Goal: Task Accomplishment & Management: Manage account settings

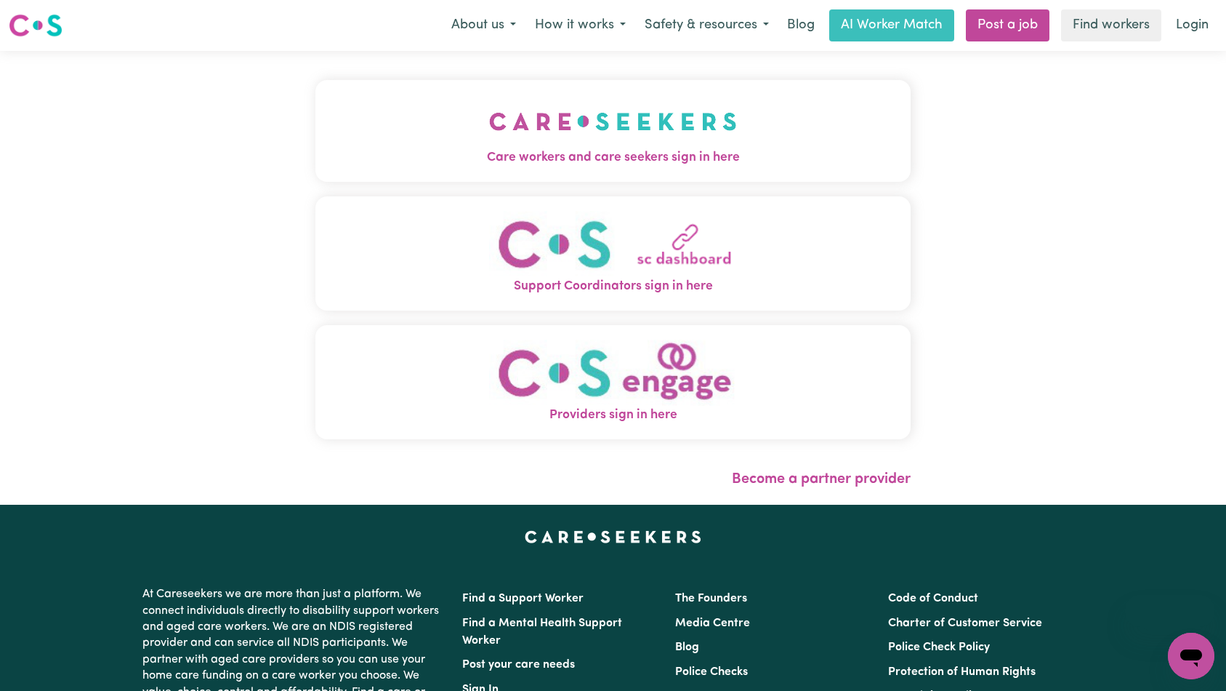
click at [651, 152] on span "Care workers and care seekers sign in here" at bounding box center [613, 157] width 596 height 19
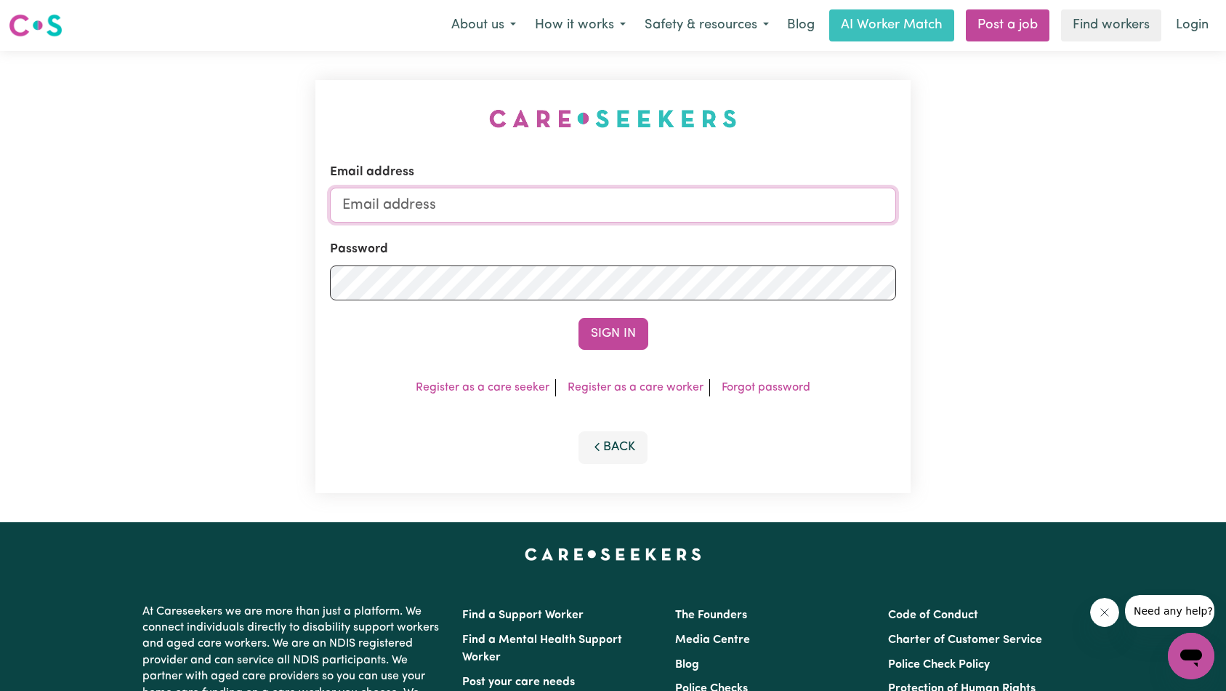
click at [676, 211] on input "Email address" at bounding box center [613, 205] width 567 height 35
type input "superuser~[EMAIL_ADDRESS][DOMAIN_NAME]"
click at [616, 335] on button "Sign In" at bounding box center [614, 334] width 70 height 32
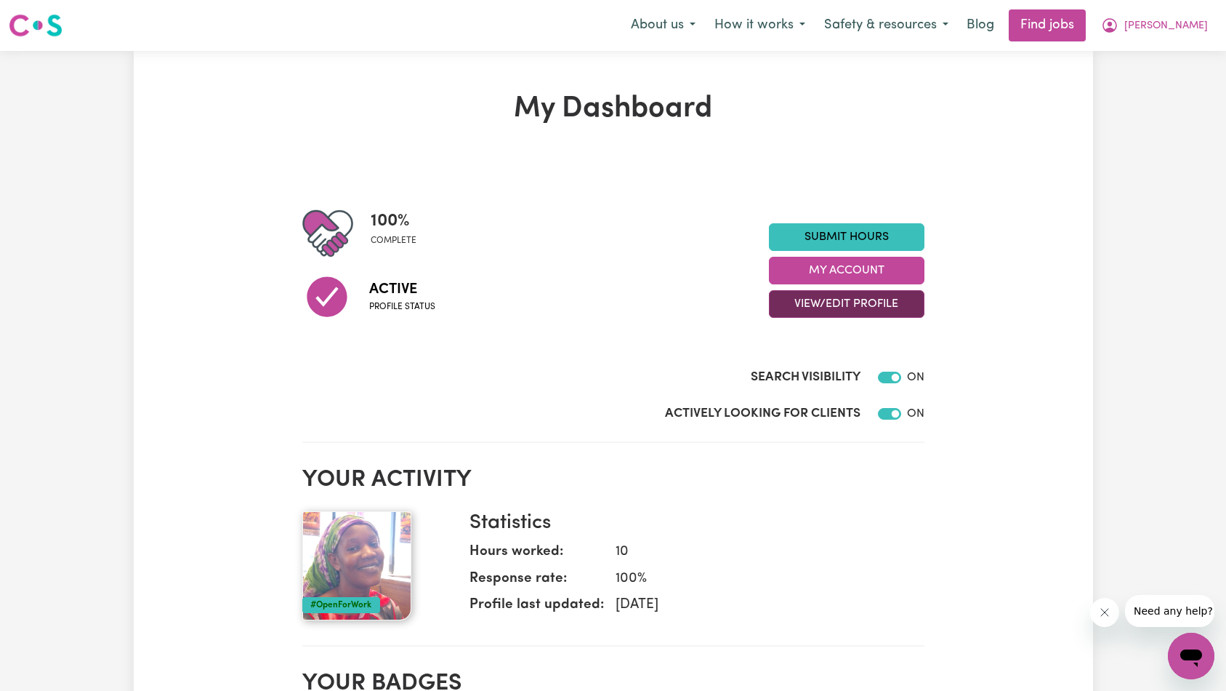
click at [847, 306] on button "View/Edit Profile" at bounding box center [847, 304] width 156 height 28
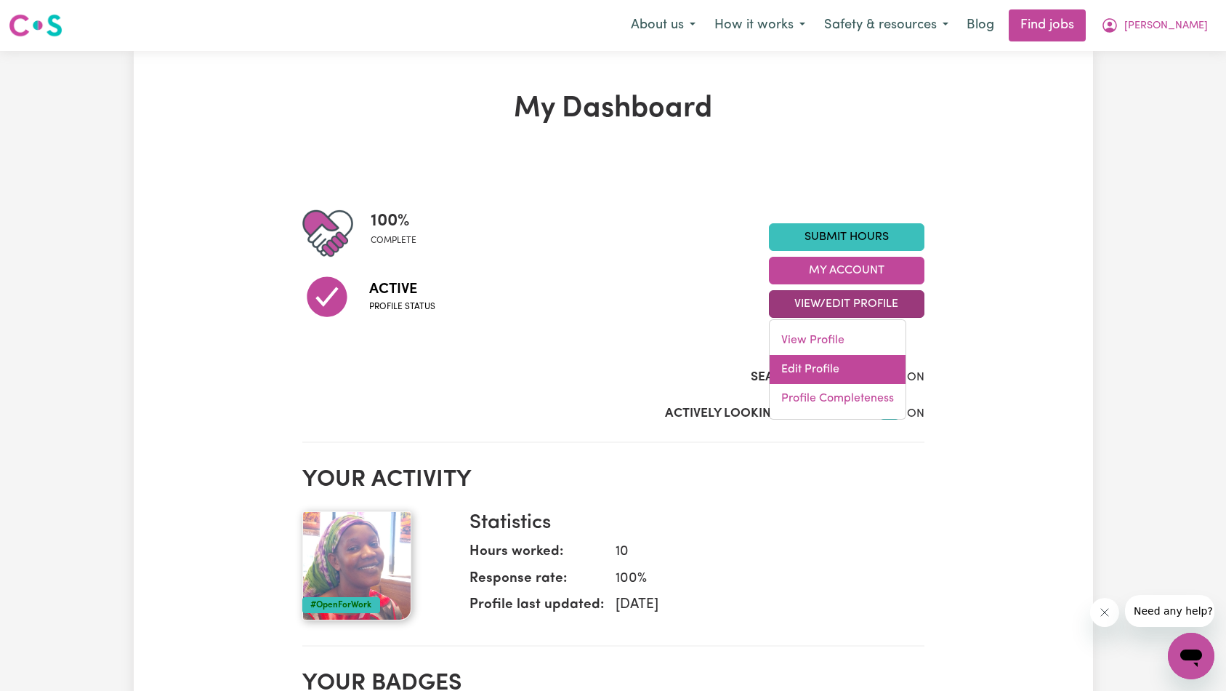
click at [863, 363] on link "Edit Profile" at bounding box center [838, 369] width 136 height 29
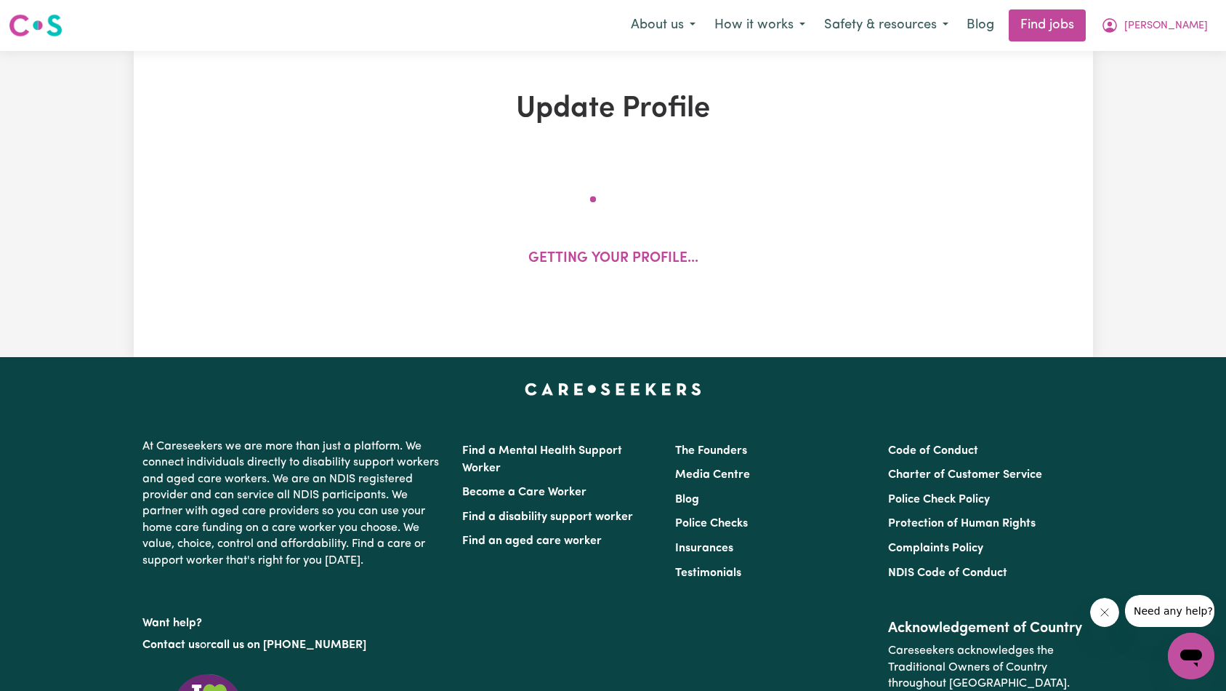
select select "[DEMOGRAPHIC_DATA]"
select select "[DEMOGRAPHIC_DATA] Citizen"
select select "Studying a healthcare related degree or qualification"
select select "45"
select select "55"
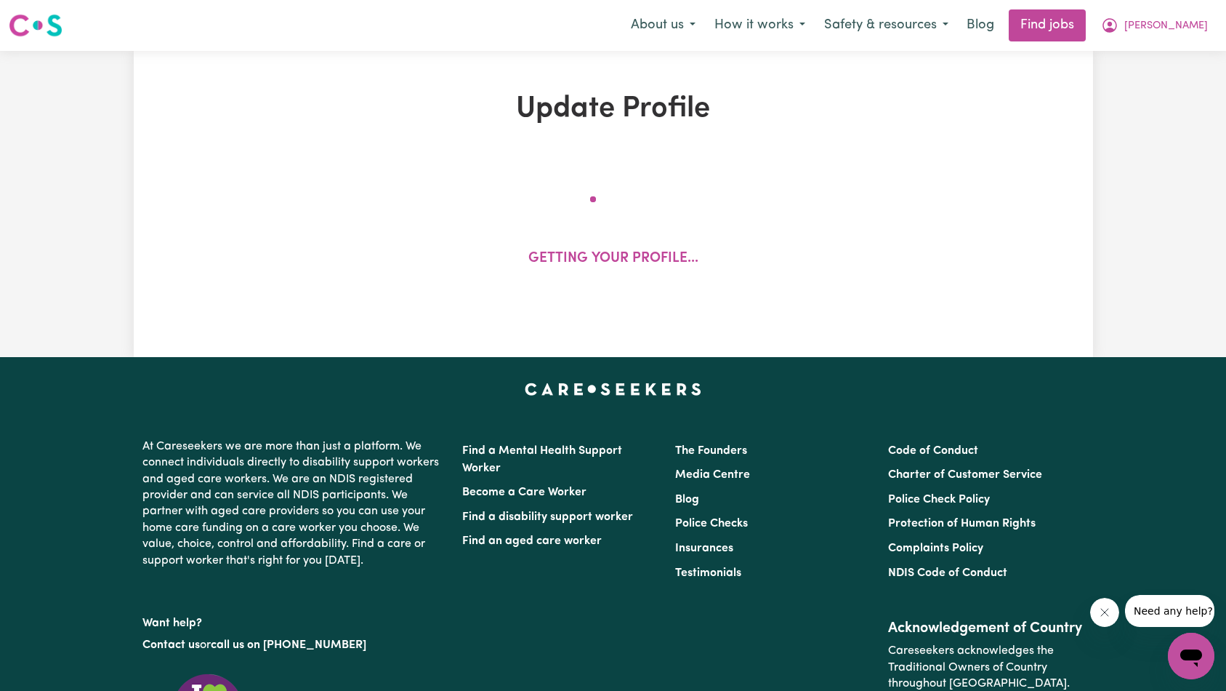
select select "65"
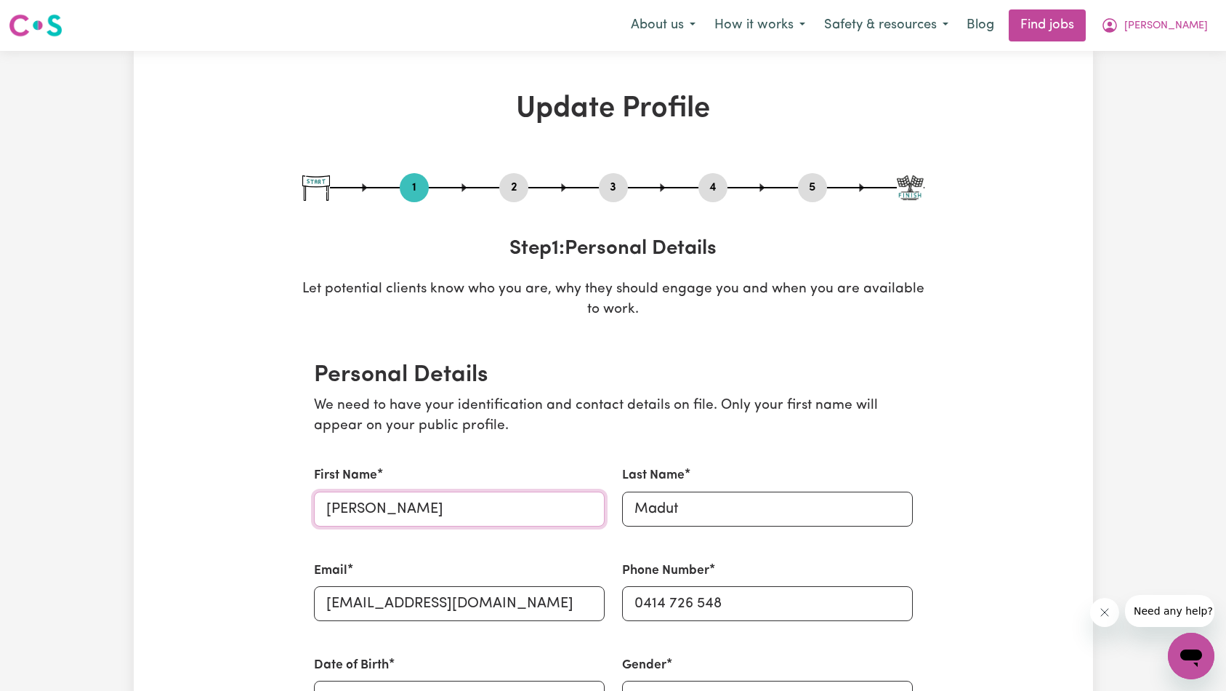
click at [484, 497] on input "[PERSON_NAME]" at bounding box center [459, 508] width 291 height 35
click at [699, 505] on input "Madut" at bounding box center [767, 508] width 291 height 35
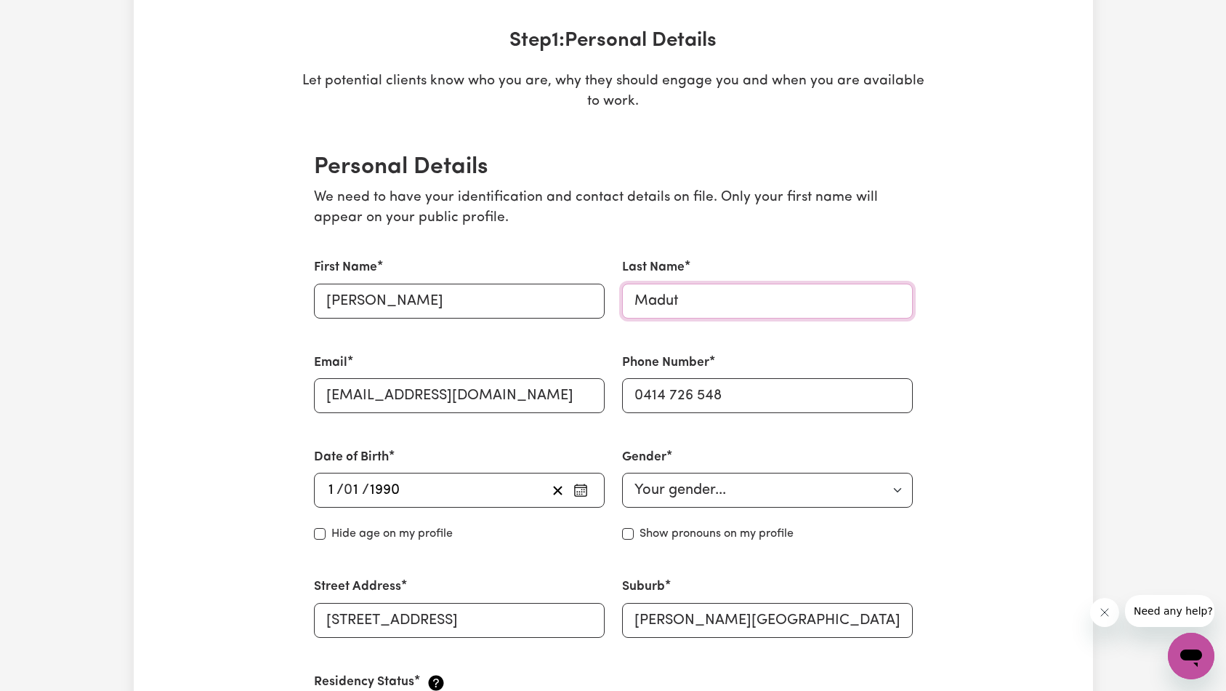
scroll to position [227, 0]
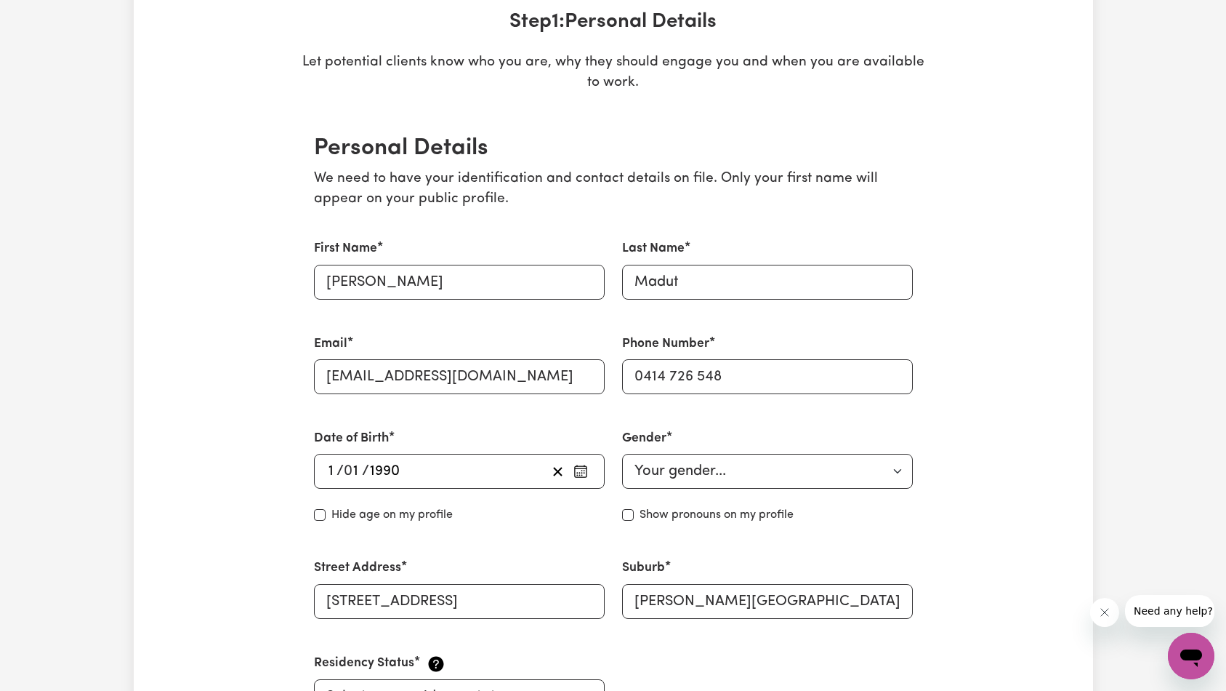
click at [584, 469] on icon "button" at bounding box center [580, 471] width 15 height 15
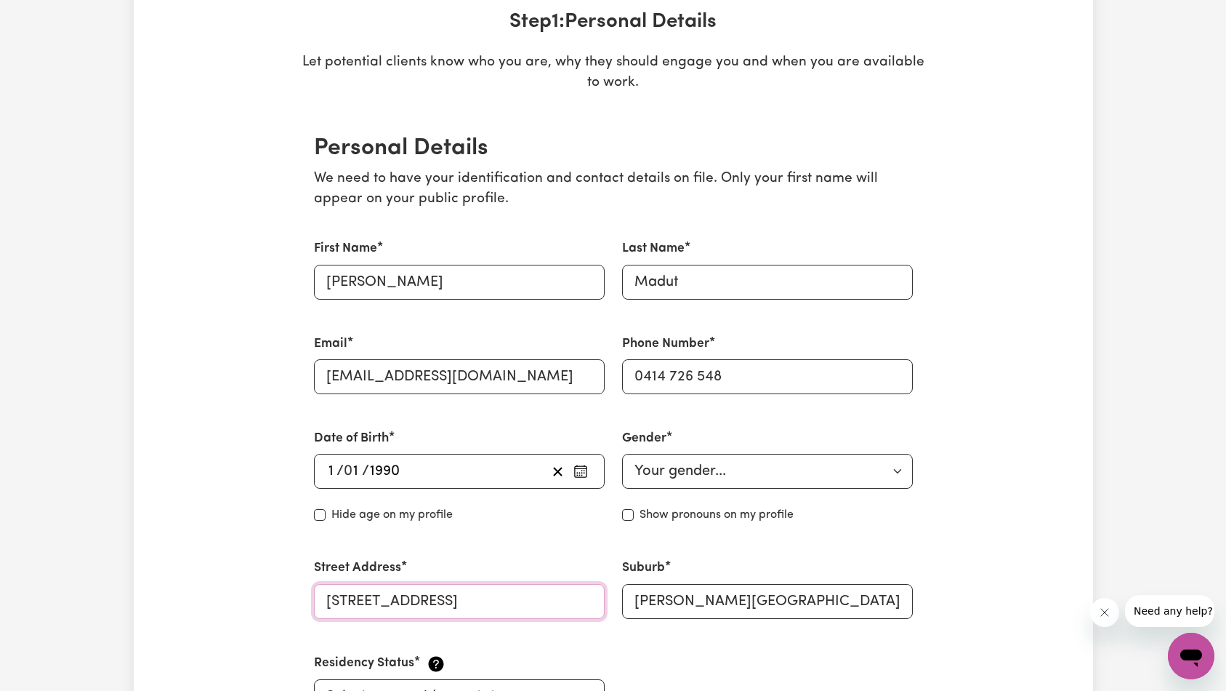
click at [507, 600] on input "[STREET_ADDRESS]" at bounding box center [459, 601] width 291 height 35
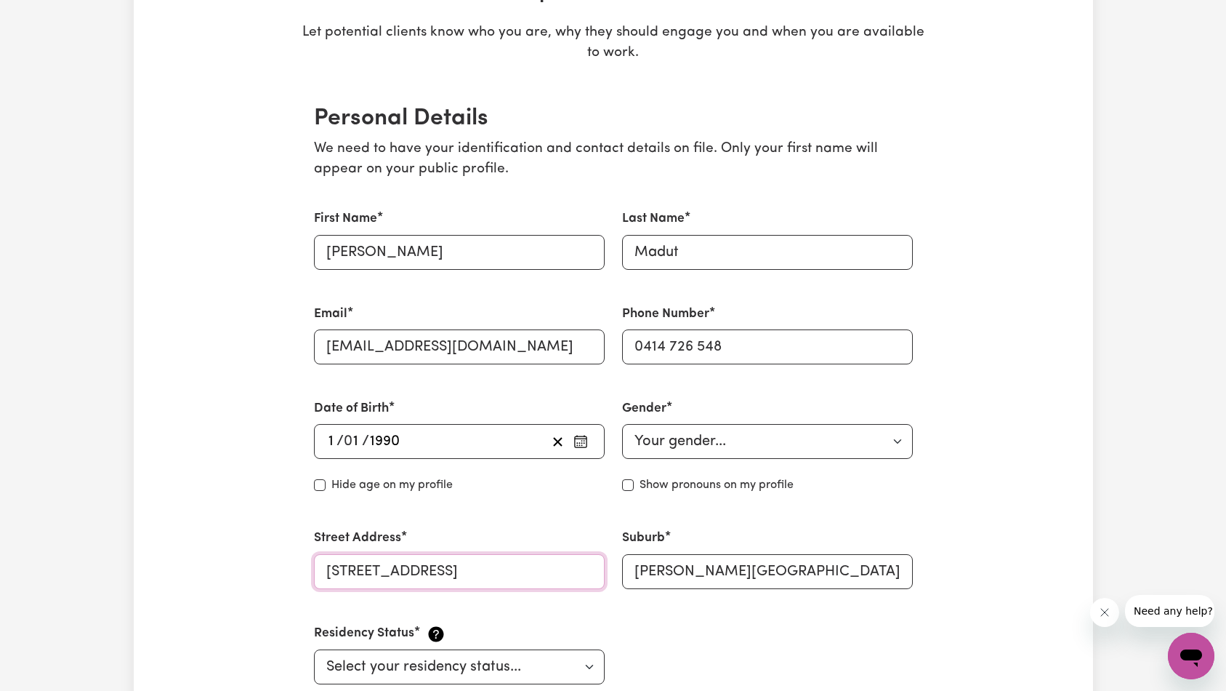
scroll to position [290, 0]
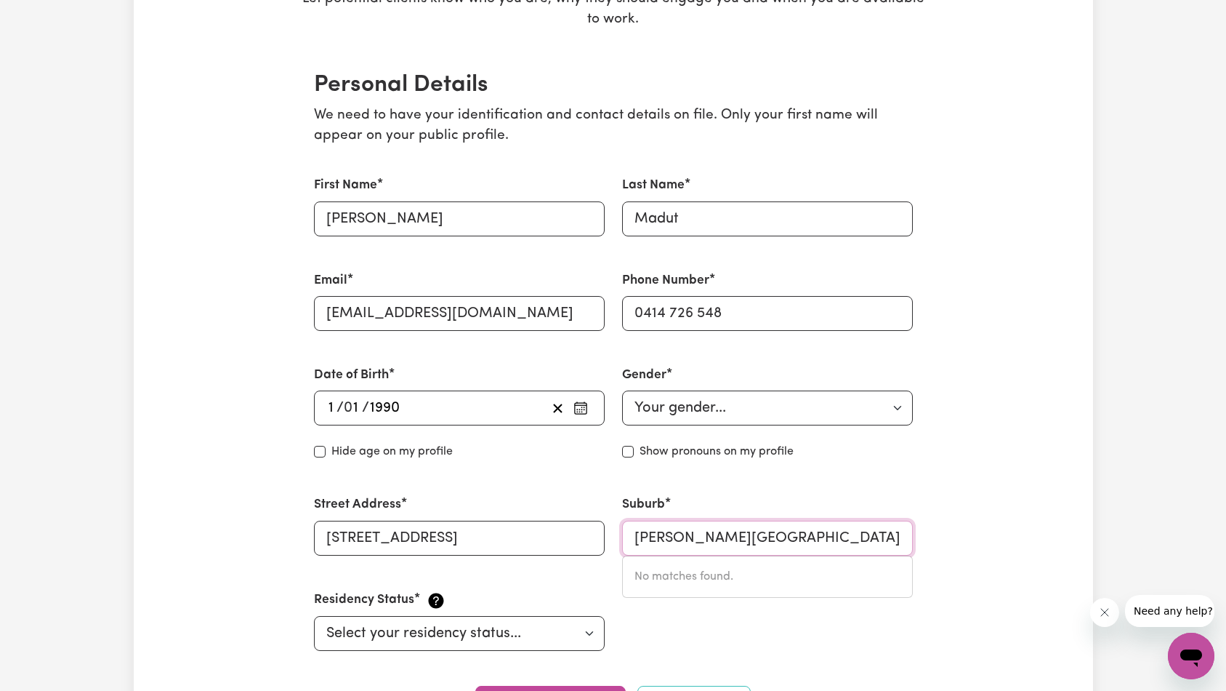
drag, startPoint x: 677, startPoint y: 536, endPoint x: 768, endPoint y: 537, distance: 90.1
click at [768, 537] on input "[PERSON_NAME][GEOGRAPHIC_DATA]" at bounding box center [767, 537] width 291 height 35
drag, startPoint x: 637, startPoint y: 311, endPoint x: 778, endPoint y: 316, distance: 141.1
click at [778, 316] on input "0414 726 548" at bounding box center [767, 313] width 291 height 35
click at [670, 313] on input "0414 726 548" at bounding box center [767, 313] width 291 height 35
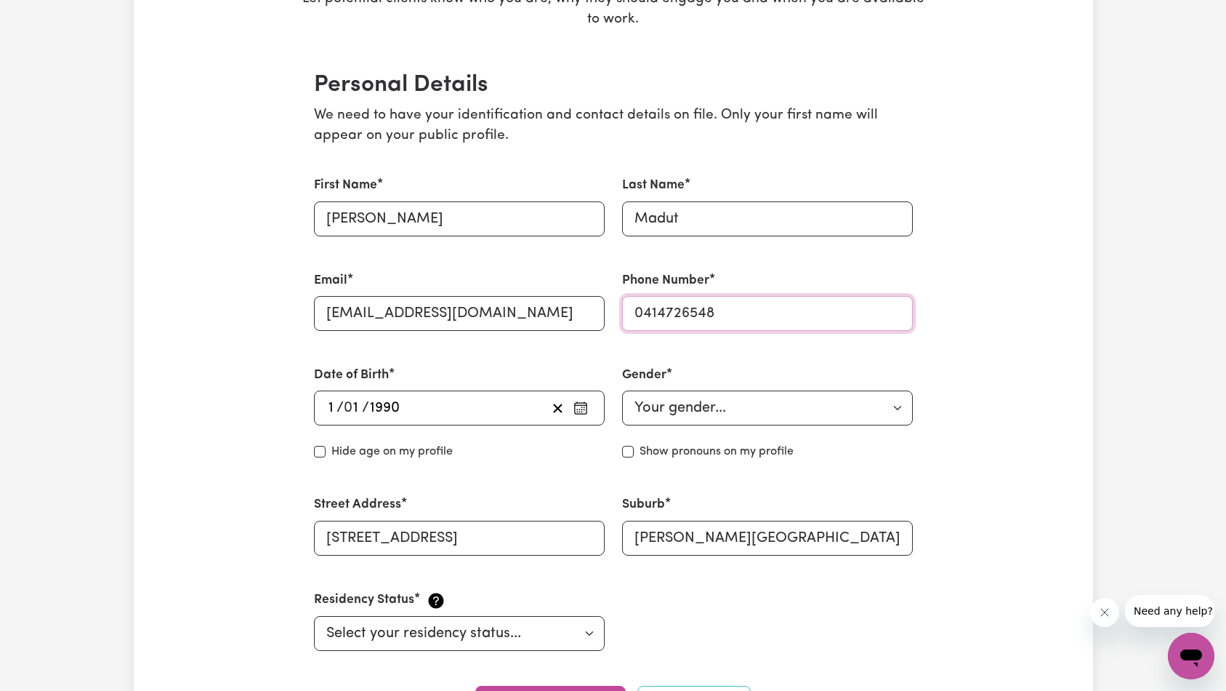
type input "0414726548"
click at [703, 217] on input "Madut" at bounding box center [767, 218] width 291 height 35
click at [487, 208] on input "[PERSON_NAME]" at bounding box center [459, 218] width 291 height 35
click at [749, 222] on input "Madut" at bounding box center [767, 218] width 291 height 35
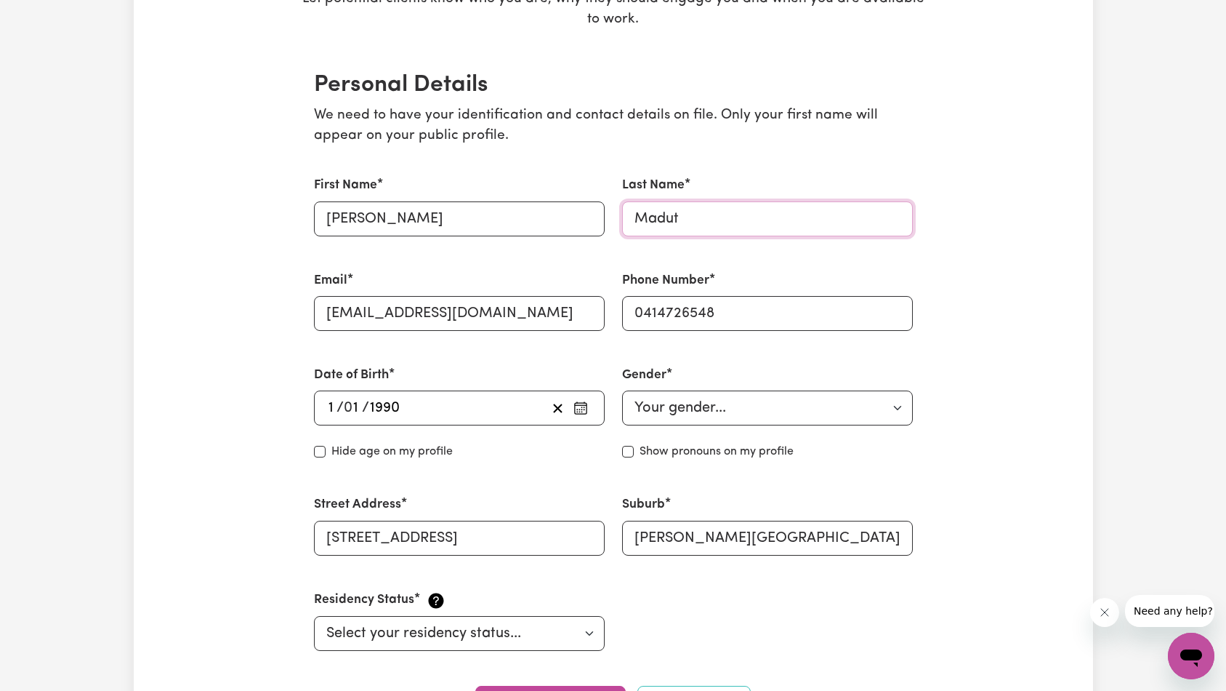
scroll to position [0, 0]
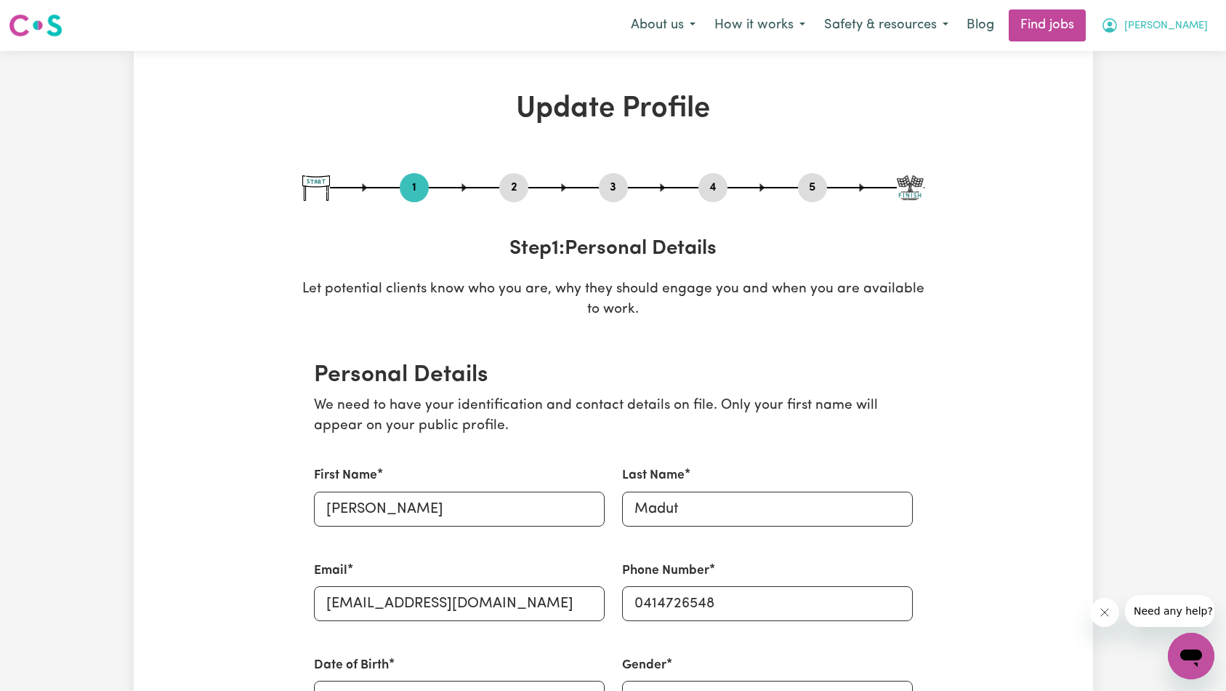
click at [1188, 32] on span "[PERSON_NAME]" at bounding box center [1166, 26] width 84 height 16
click at [1157, 113] on link "Logout" at bounding box center [1159, 111] width 115 height 28
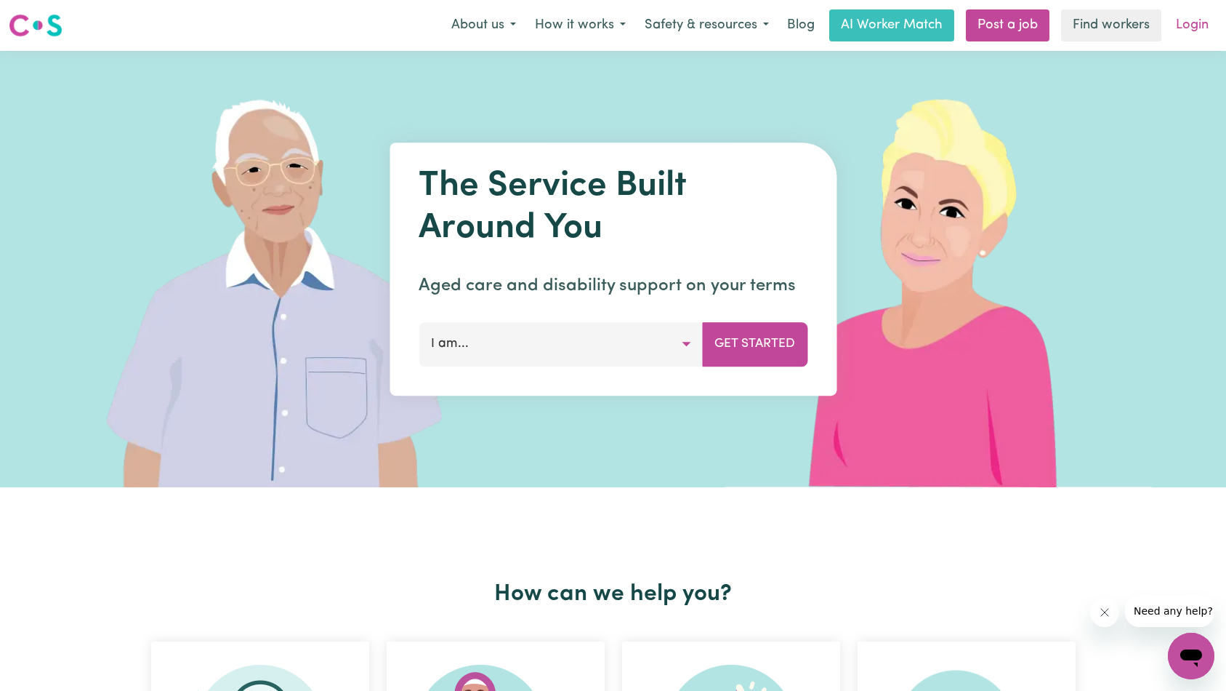
click at [1184, 38] on link "Login" at bounding box center [1192, 25] width 50 height 32
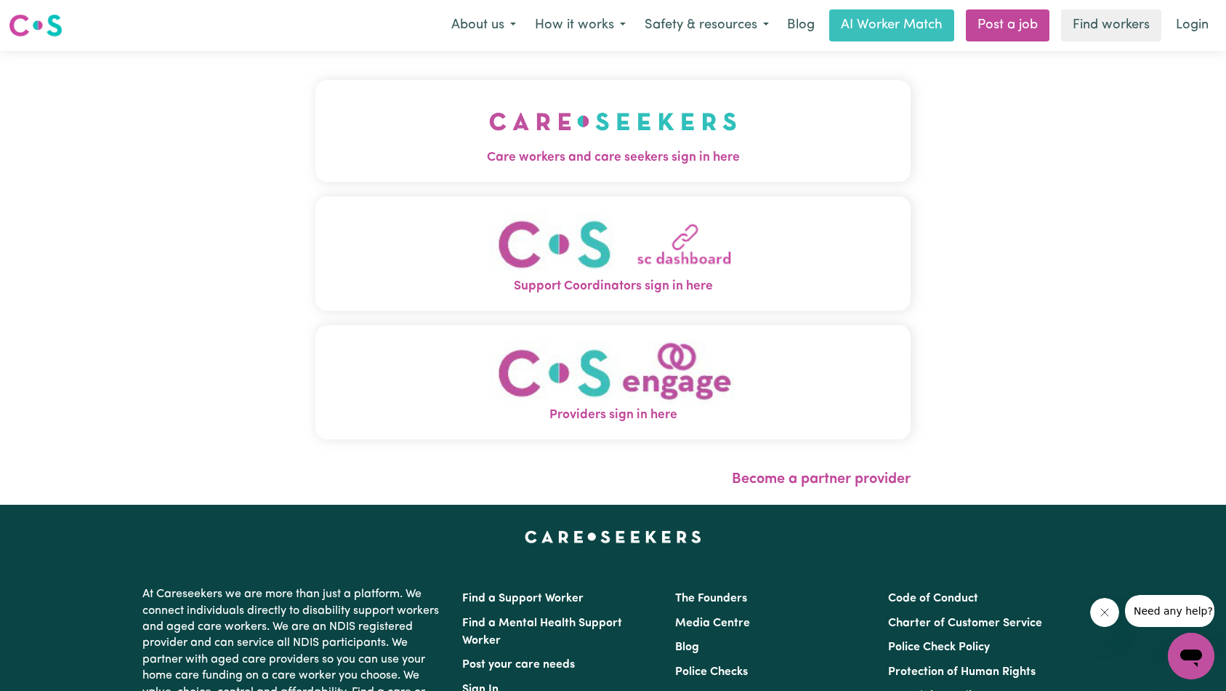
click at [315, 144] on button "Care workers and care seekers sign in here" at bounding box center [613, 131] width 596 height 102
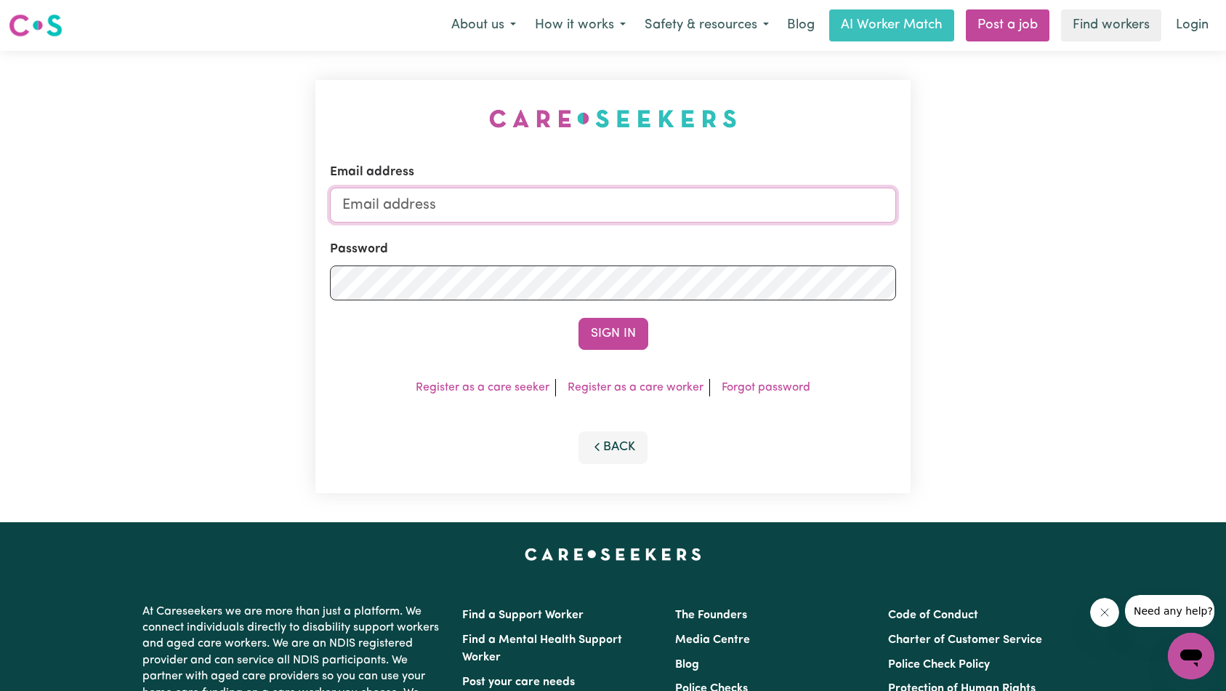
click at [587, 200] on input "Email address" at bounding box center [613, 205] width 567 height 35
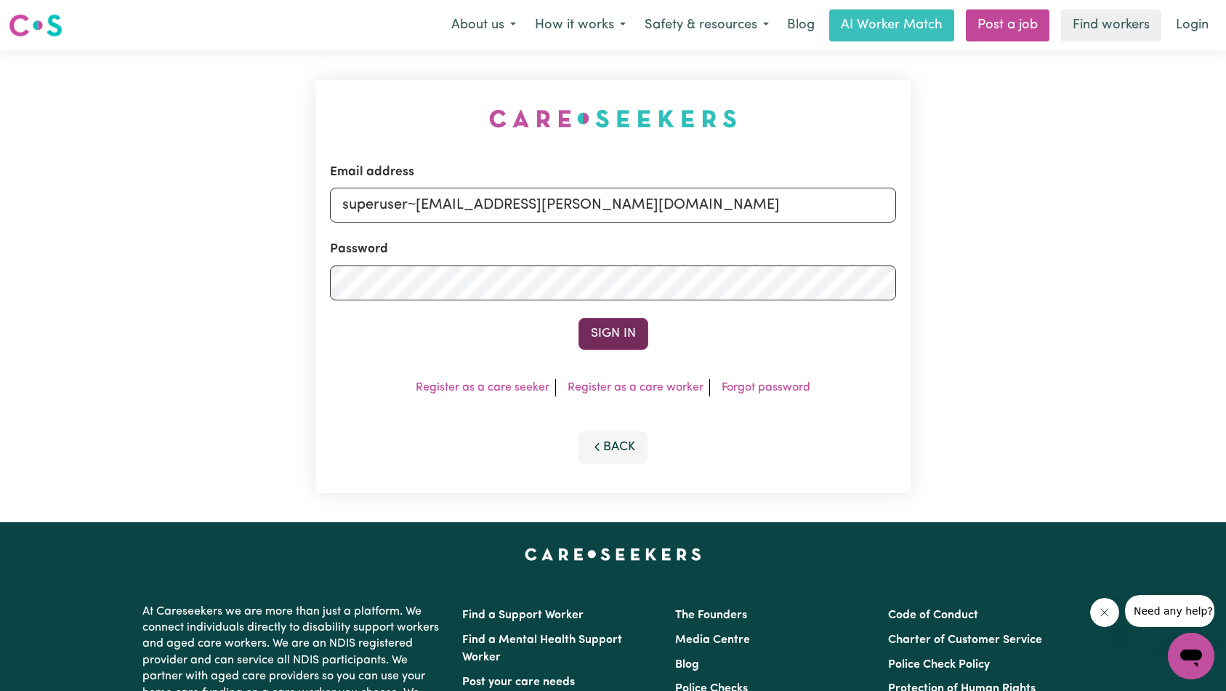
type input "superuser~[EMAIL_ADDRESS][PERSON_NAME][DOMAIN_NAME]"
click at [622, 339] on button "Sign In" at bounding box center [614, 334] width 70 height 32
